Goal: Task Accomplishment & Management: Use online tool/utility

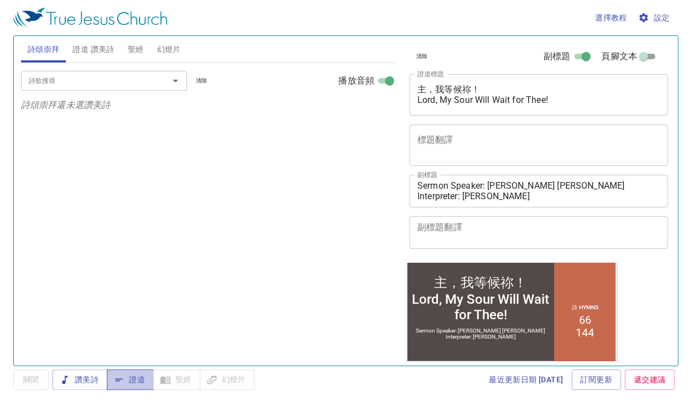
click at [140, 377] on span "證道" at bounding box center [130, 380] width 29 height 14
click at [70, 74] on input "詩歌搜尋" at bounding box center [87, 80] width 127 height 13
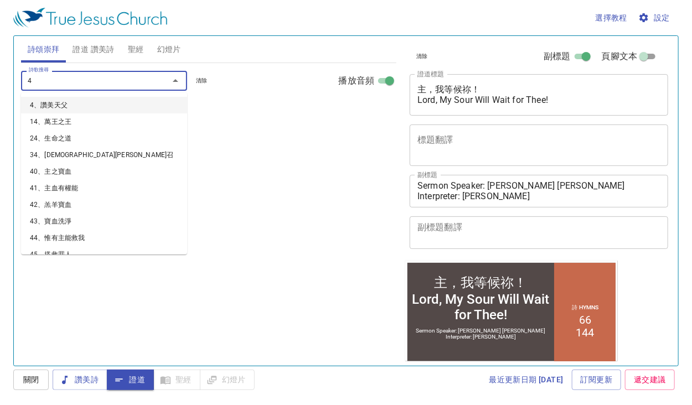
type input "47"
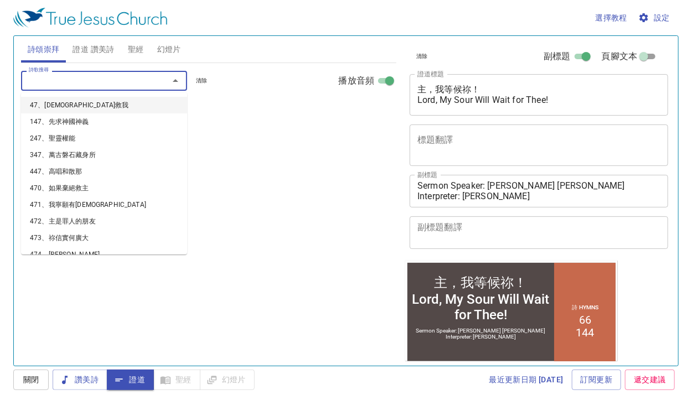
select select "1"
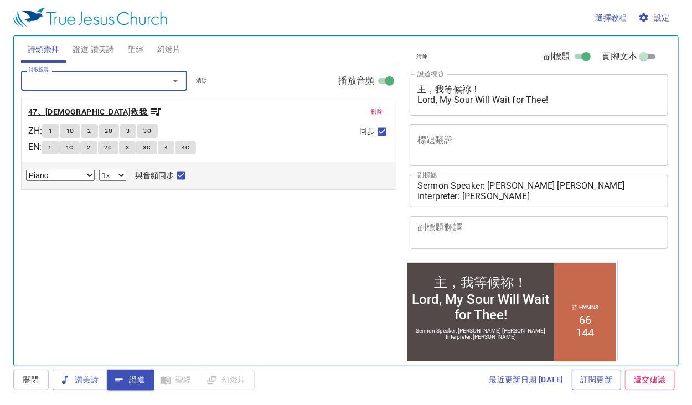
click at [149, 113] on icon "button" at bounding box center [155, 111] width 13 height 13
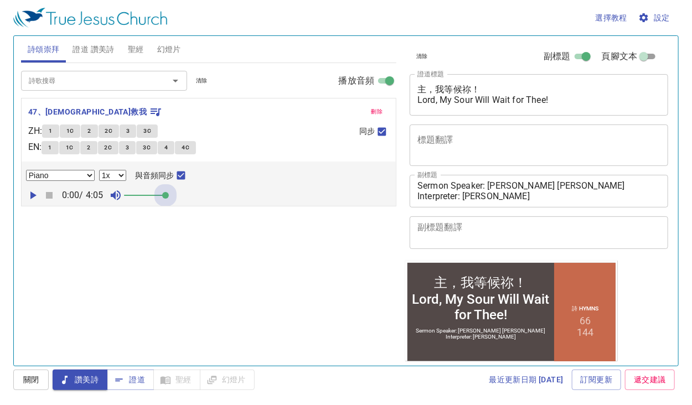
drag, startPoint x: 137, startPoint y: 201, endPoint x: 239, endPoint y: 210, distance: 102.3
click at [239, 210] on div "詩歌搜尋 詩歌搜尋 清除 播放音頻 刪除 47、耶穌救我 ZH : 1 1C 2 2C 3 3C EN : 1 1C 2 2C 3 3C 4 4C 同步 Pi…" at bounding box center [208, 209] width 375 height 293
click at [99, 46] on span "證道 讚美詩" at bounding box center [93, 50] width 42 height 14
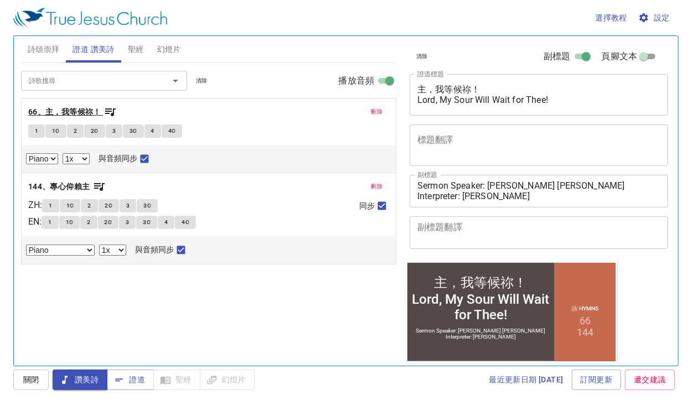
click at [111, 110] on icon "button" at bounding box center [109, 111] width 13 height 13
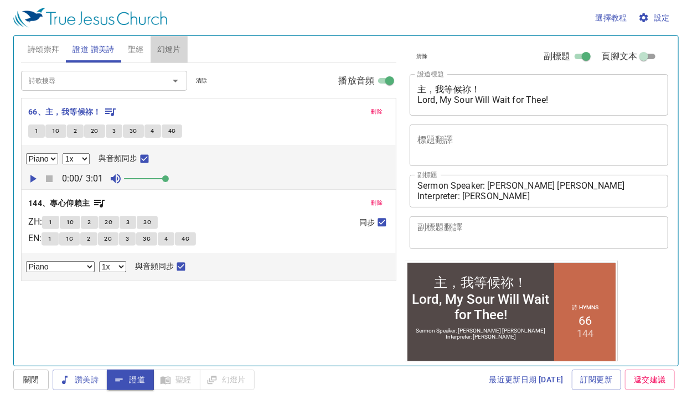
click at [186, 55] on button "幻燈片" at bounding box center [169, 49] width 37 height 27
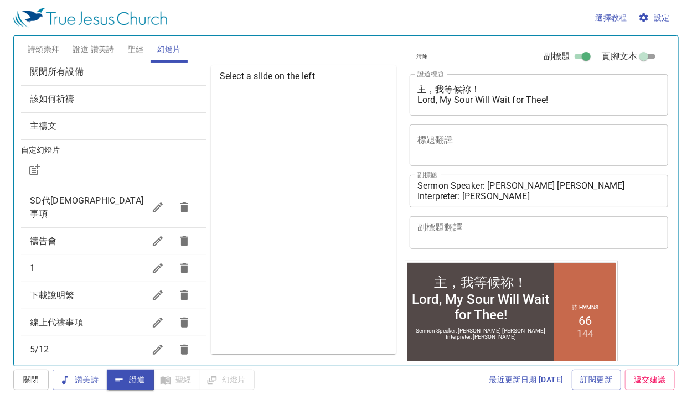
scroll to position [32, 0]
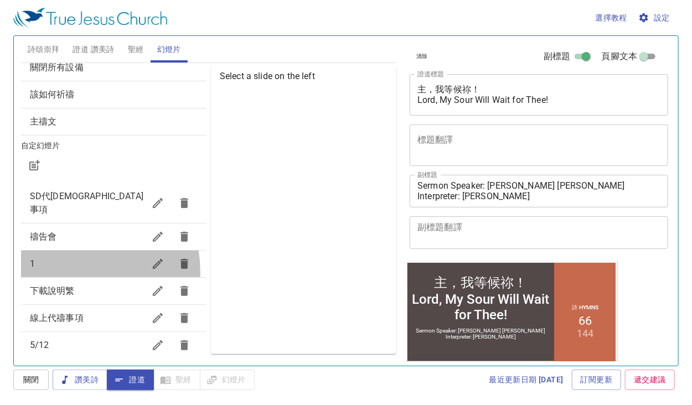
click at [55, 259] on div "1" at bounding box center [113, 264] width 185 height 27
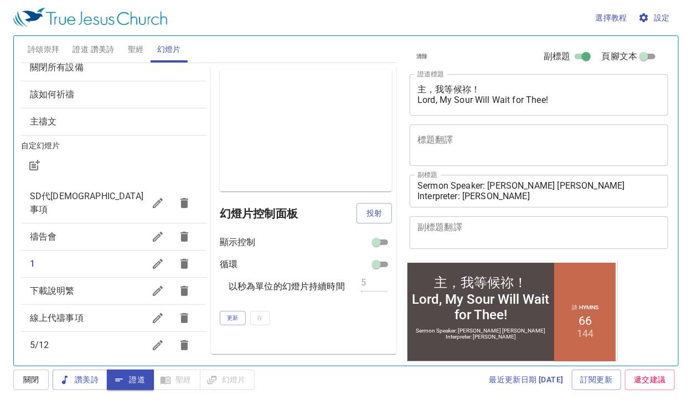
click at [55, 234] on div "禱告會" at bounding box center [113, 237] width 185 height 27
click at [385, 220] on button "投射" at bounding box center [373, 213] width 35 height 20
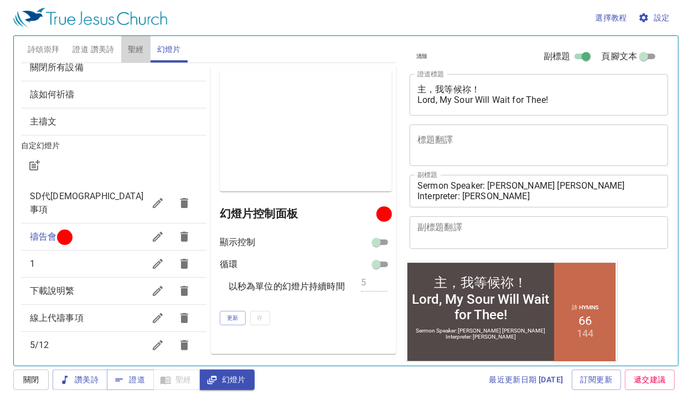
click at [138, 49] on span "聖經" at bounding box center [136, 50] width 16 height 14
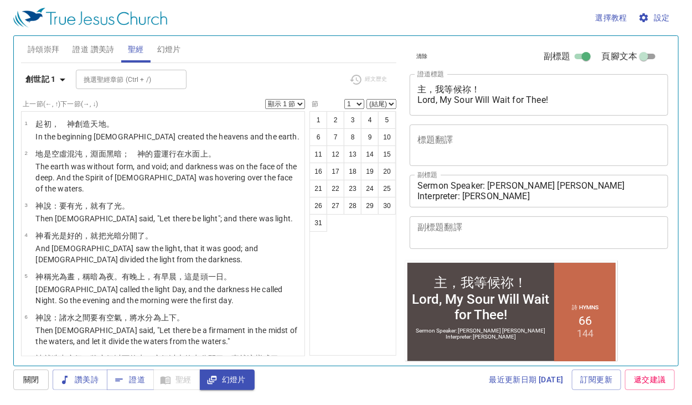
click at [42, 46] on span "詩頌崇拜" at bounding box center [44, 50] width 32 height 14
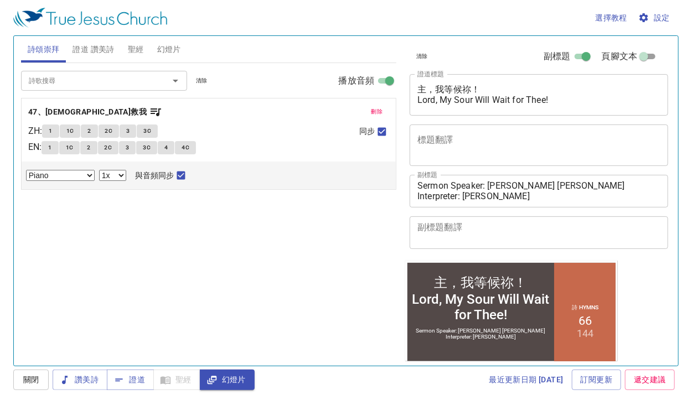
click at [299, 48] on div "詩頌崇拜 證道 讚美詩 聖經 幻燈片" at bounding box center [208, 49] width 375 height 27
click at [136, 48] on span "聖經" at bounding box center [136, 50] width 16 height 14
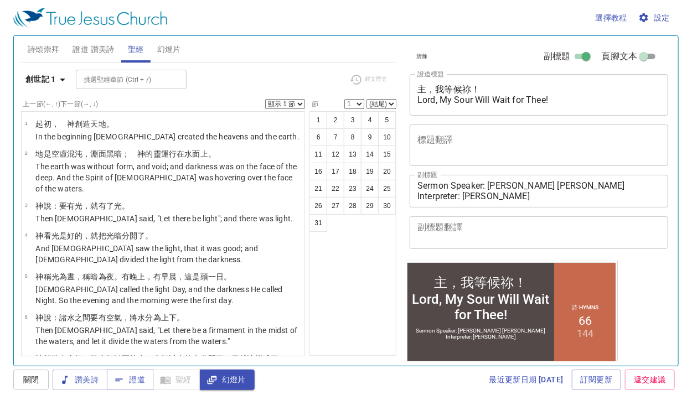
click at [98, 49] on span "證道 讚美詩" at bounding box center [93, 50] width 42 height 14
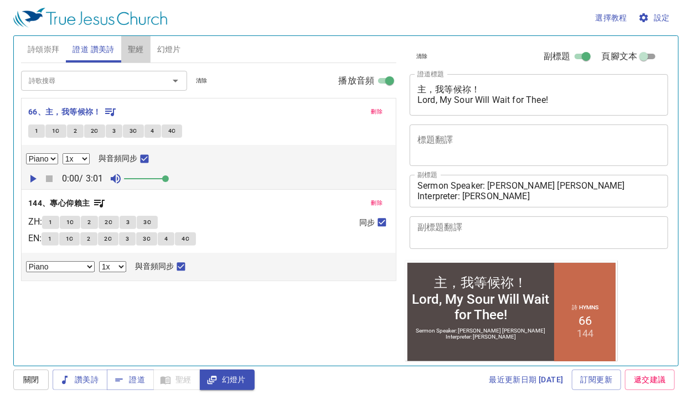
click at [132, 47] on span "聖經" at bounding box center [136, 50] width 16 height 14
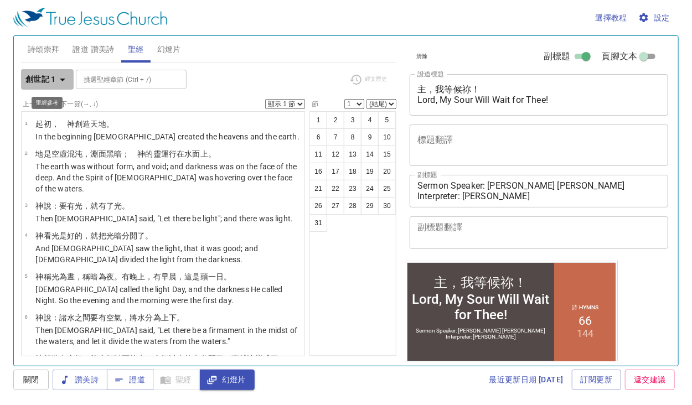
click at [48, 83] on b "創世記 1" at bounding box center [40, 79] width 30 height 14
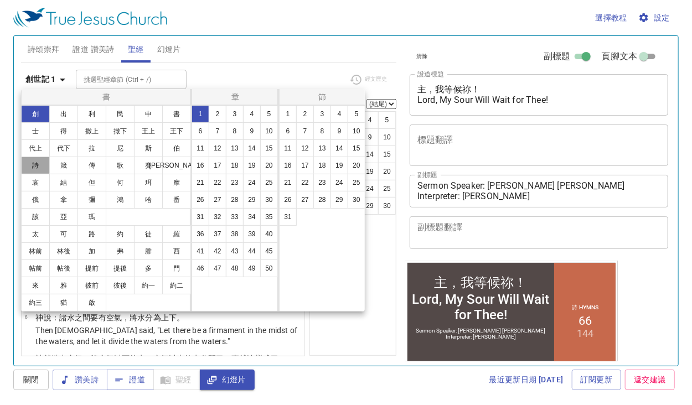
click at [38, 166] on button "詩" at bounding box center [35, 166] width 29 height 18
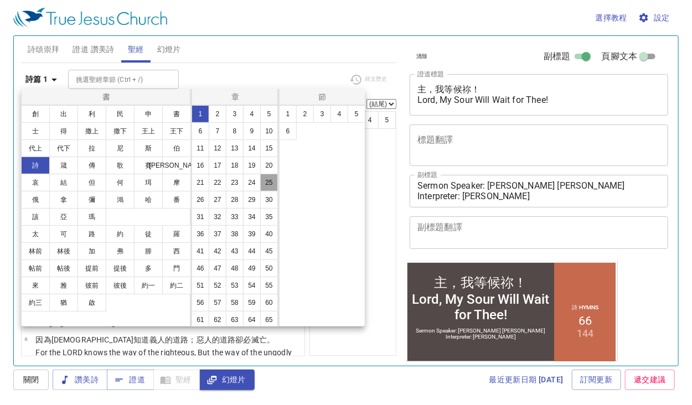
click at [260, 191] on button "25" at bounding box center [269, 183] width 18 height 18
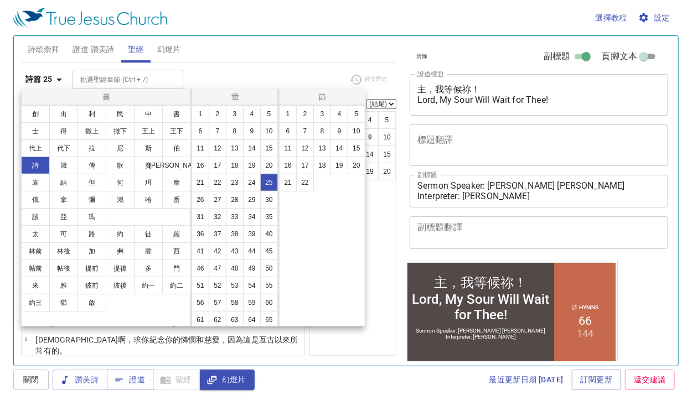
click at [235, 66] on div at bounding box center [346, 202] width 692 height 405
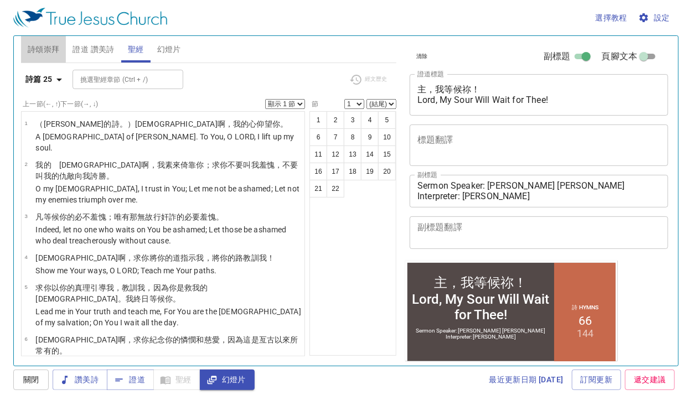
click at [39, 46] on span "詩頌崇拜" at bounding box center [44, 50] width 32 height 14
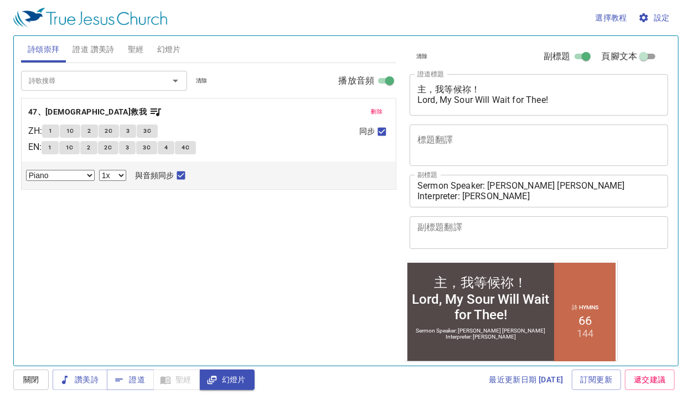
drag, startPoint x: 384, startPoint y: 131, endPoint x: 345, endPoint y: 212, distance: 90.3
click at [356, 211] on div "詩歌搜尋 詩歌搜尋 清除 播放音頻 刪除 47、耶穌救我 ZH : 1 1C 2 2C 3 3C EN : 1 1C 2 2C 3 3C 4 4C 同步 Pi…" at bounding box center [208, 209] width 375 height 293
click at [151, 113] on icon "button" at bounding box center [156, 112] width 11 height 8
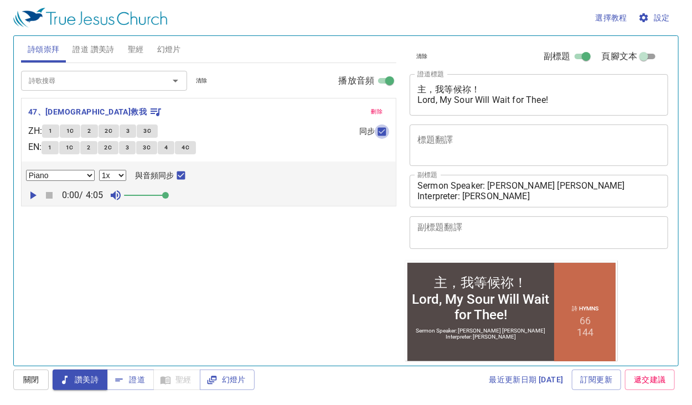
click at [382, 134] on input "同步" at bounding box center [382, 134] width 14 height 14
checkbox input "false"
click at [183, 175] on input "與音頻同步" at bounding box center [181, 177] width 14 height 14
checkbox input "false"
click at [58, 131] on button "1" at bounding box center [50, 131] width 17 height 13
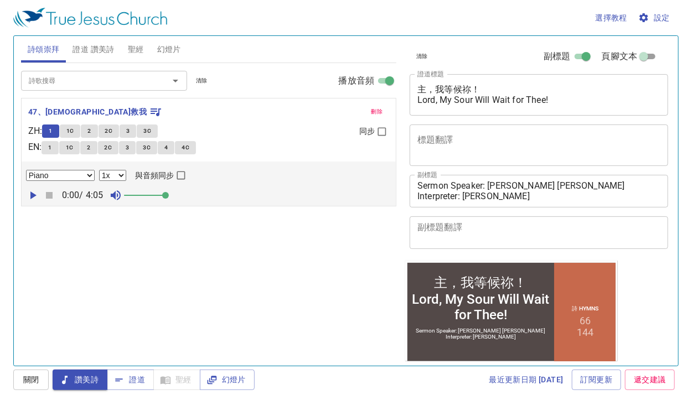
click at [669, 20] on span "設定" at bounding box center [654, 18] width 29 height 14
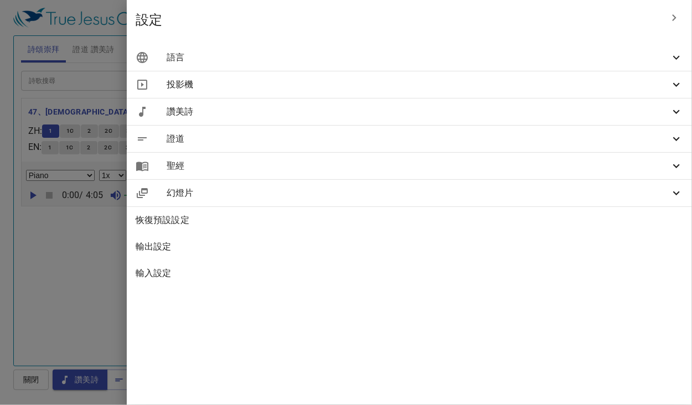
click at [627, 65] on div "語言" at bounding box center [409, 57] width 565 height 27
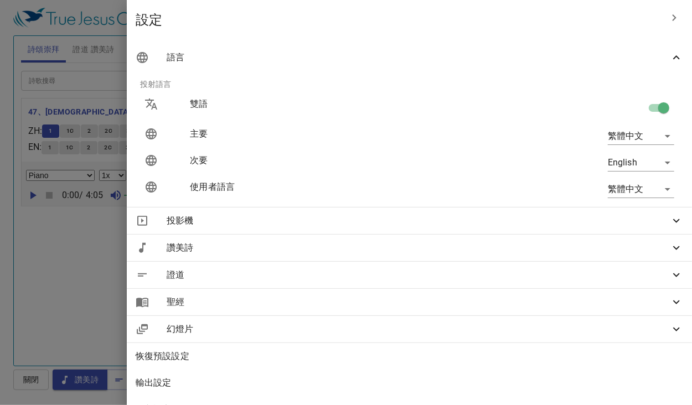
click at [265, 72] on div at bounding box center [346, 202] width 692 height 405
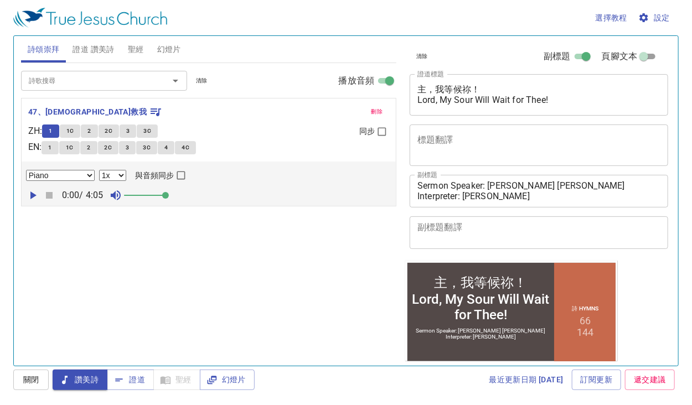
click at [387, 133] on input "同步" at bounding box center [382, 134] width 14 height 14
checkbox input "true"
click at [48, 133] on button "1" at bounding box center [50, 131] width 17 height 13
click at [30, 197] on icon "button" at bounding box center [33, 195] width 6 height 8
click at [57, 130] on button "1" at bounding box center [50, 131] width 17 height 13
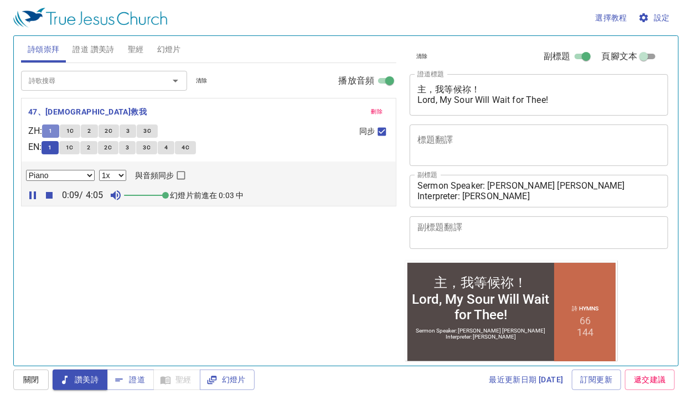
click at [52, 131] on span "1" at bounding box center [50, 131] width 3 height 10
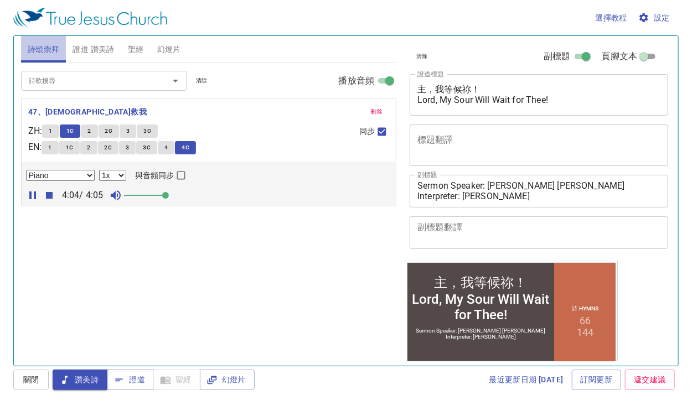
click at [51, 50] on span "詩頌崇拜" at bounding box center [44, 50] width 32 height 14
click at [64, 113] on b "47、[DEMOGRAPHIC_DATA]救我" at bounding box center [87, 112] width 118 height 14
click at [135, 380] on span "證道" at bounding box center [130, 380] width 29 height 14
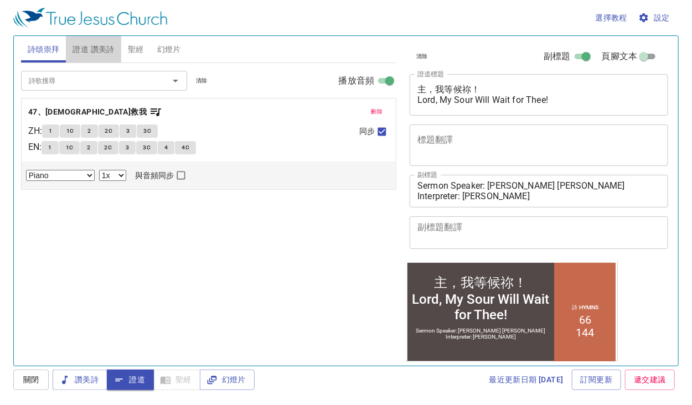
click at [94, 43] on span "證道 讚美詩" at bounding box center [93, 50] width 42 height 14
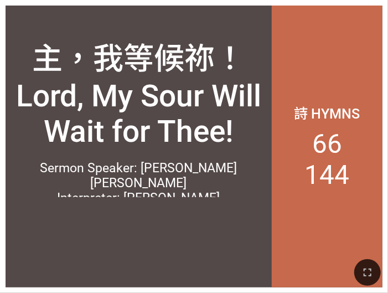
click at [381, 267] on div at bounding box center [194, 272] width 388 height 41
click at [377, 270] on button "button" at bounding box center [367, 272] width 27 height 27
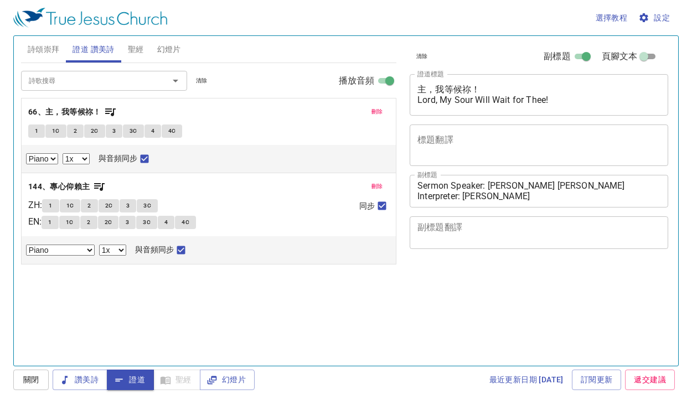
select select "1"
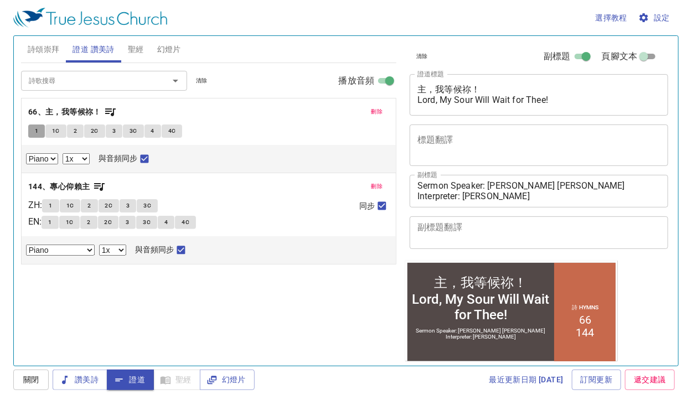
click at [35, 131] on span "1" at bounding box center [36, 131] width 3 height 10
checkbox input "false"
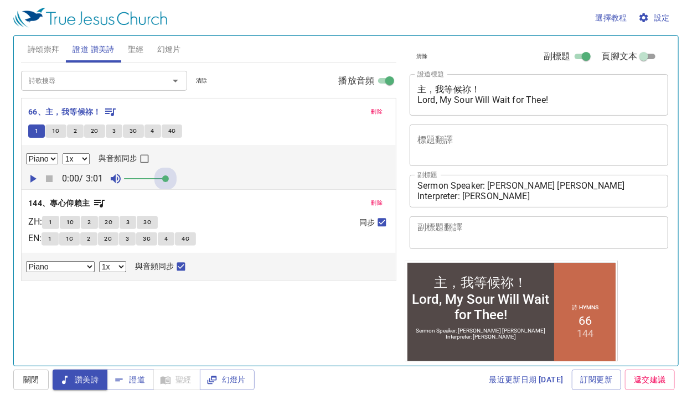
drag, startPoint x: 168, startPoint y: 180, endPoint x: 196, endPoint y: 180, distance: 27.7
click at [196, 180] on div "0:00 / 3:01" at bounding box center [208, 178] width 365 height 17
click at [34, 180] on icon "button" at bounding box center [32, 178] width 13 height 13
click at [40, 133] on button "1" at bounding box center [36, 131] width 17 height 13
click at [35, 130] on span "1" at bounding box center [36, 131] width 3 height 10
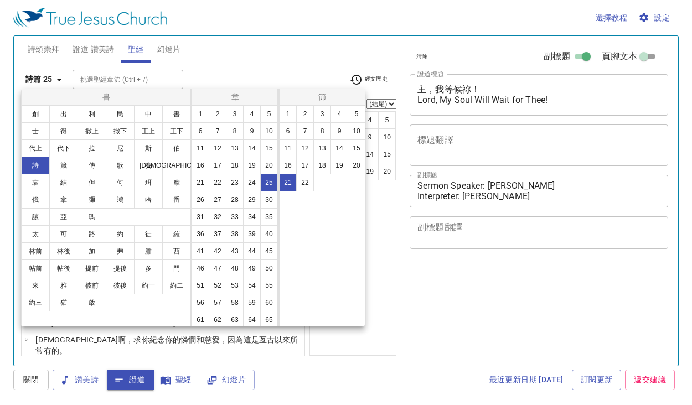
select select "21"
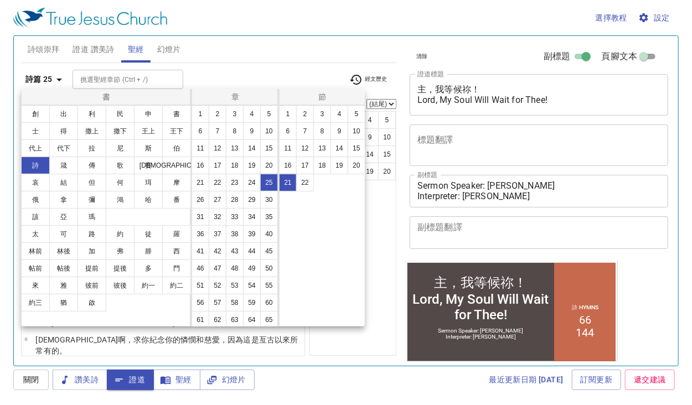
click at [34, 111] on button "創" at bounding box center [35, 114] width 29 height 18
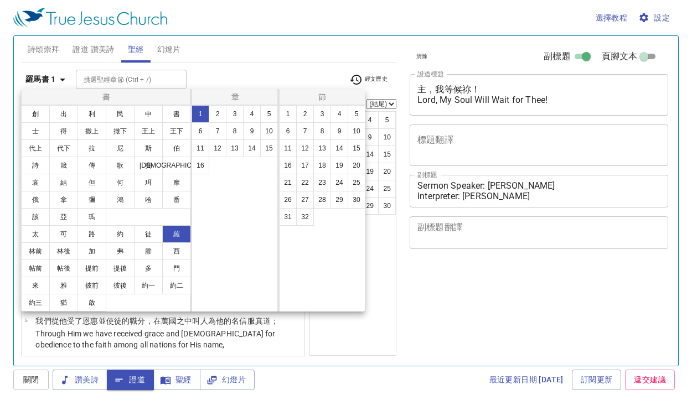
select select "21"
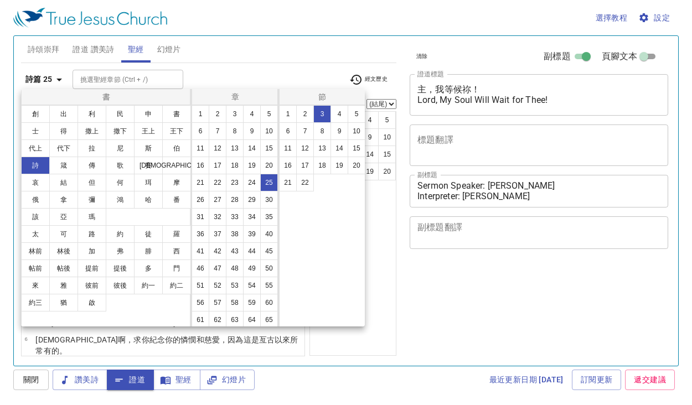
select select "3"
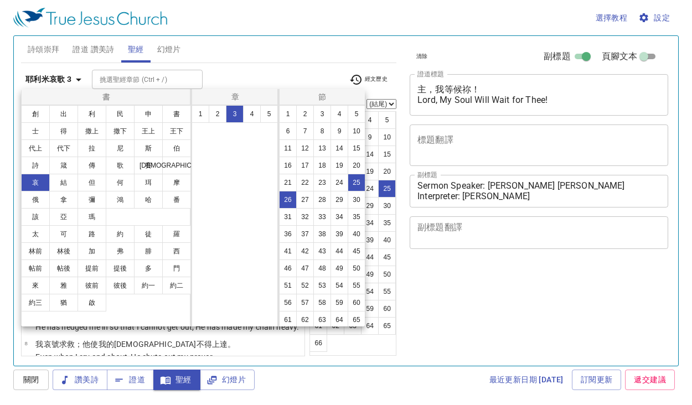
select select "2"
select select "25"
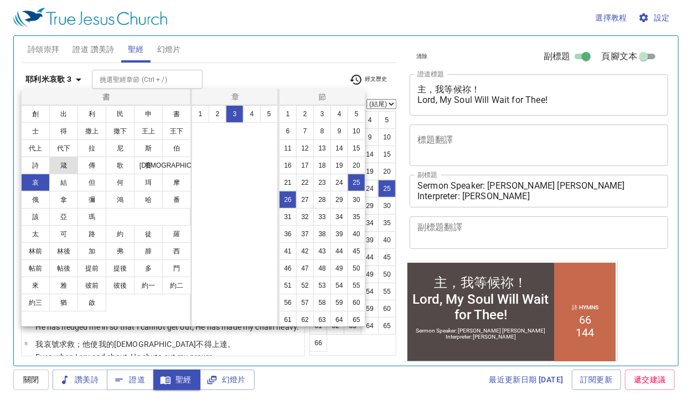
scroll to position [664, 0]
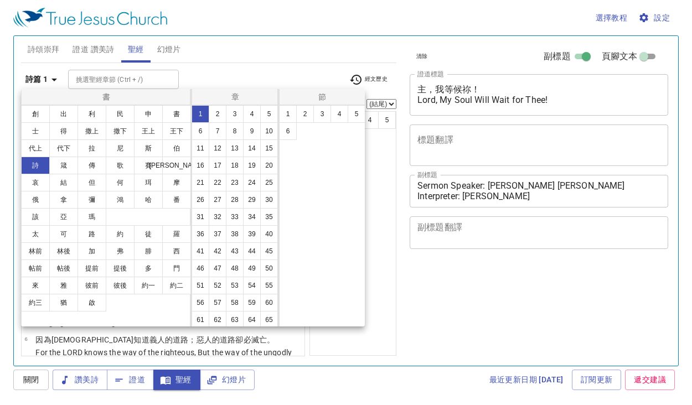
select select "6"
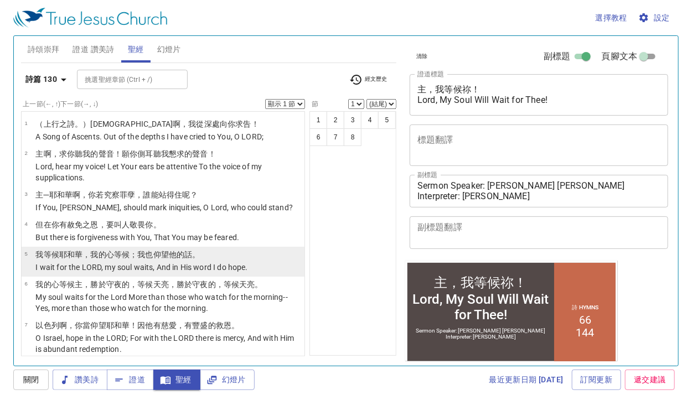
scroll to position [37, 0]
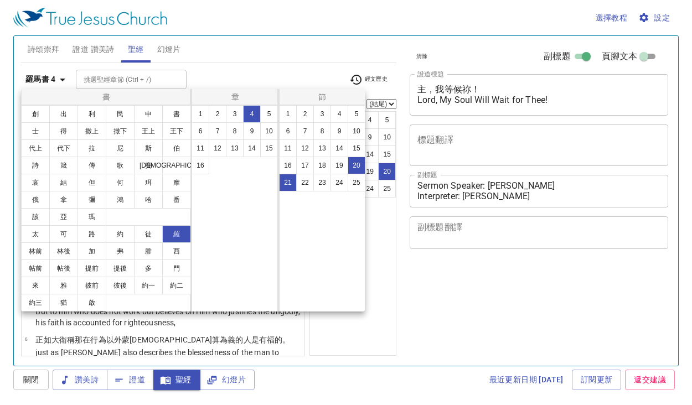
select select "2"
select select "20"
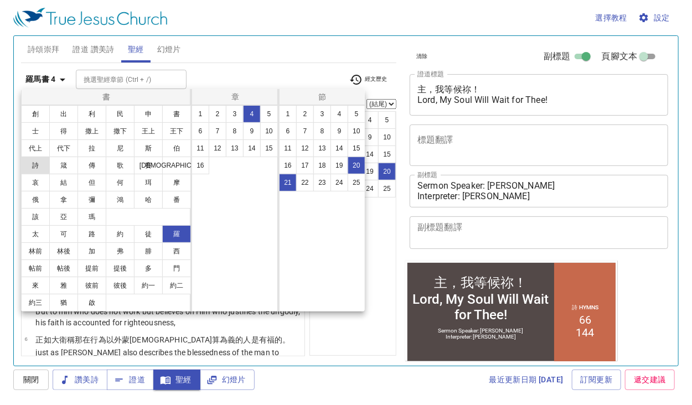
click at [44, 169] on button "詩" at bounding box center [35, 166] width 29 height 18
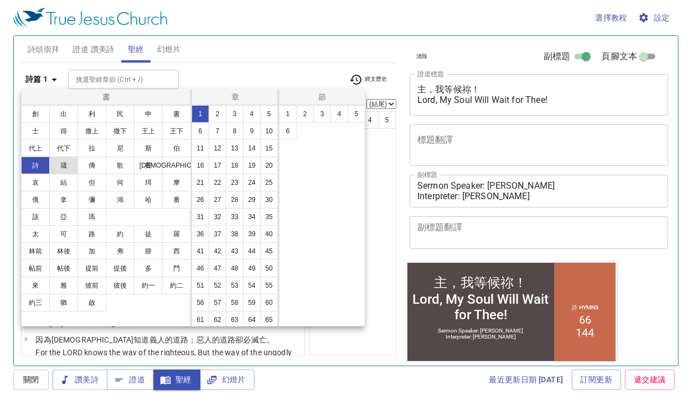
select select "1"
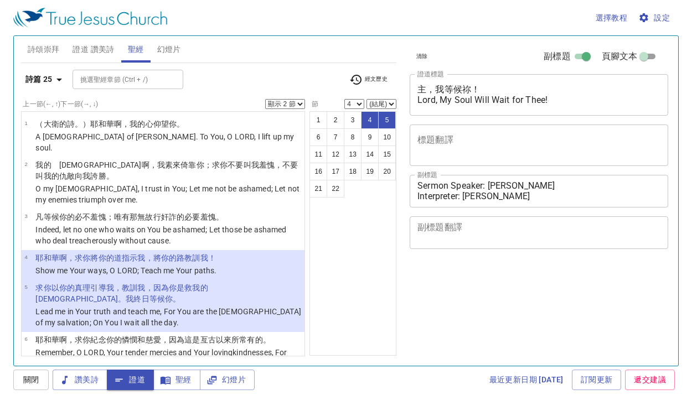
select select "2"
select select "4"
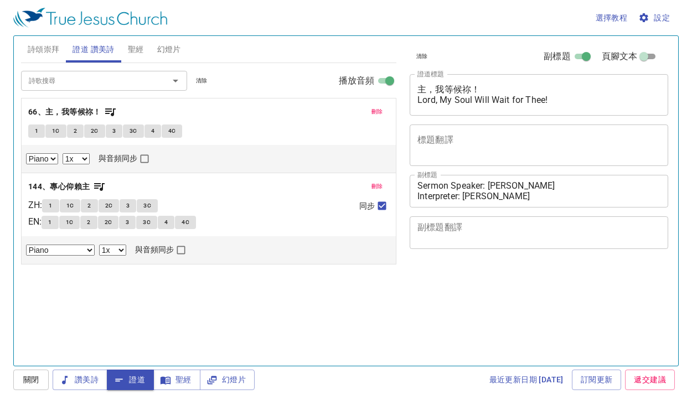
select select "1"
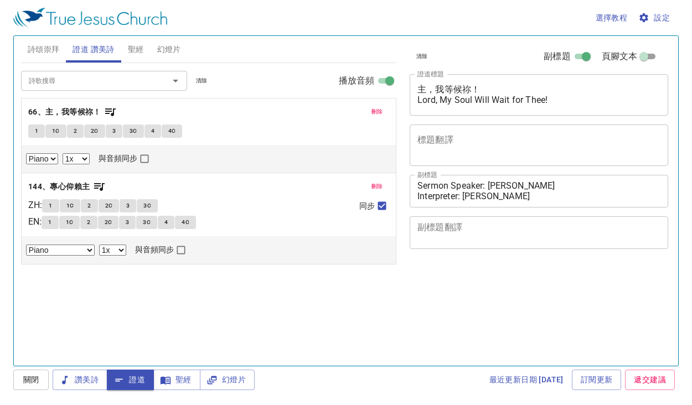
select select "1"
